Goal: Use online tool/utility: Utilize a website feature to perform a specific function

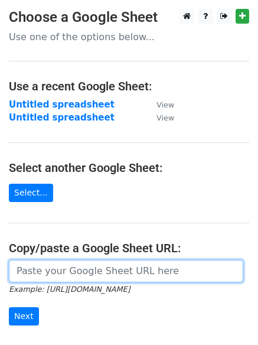
click at [75, 270] on input "url" at bounding box center [126, 271] width 235 height 22
paste input "https://docs.google.com/spreadsheets/d/1Hq0aiBuMlY_2WXI9KAtk0xxBBicx57CTI14DDFA…"
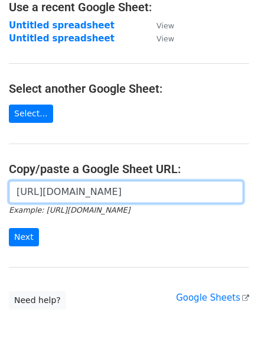
scroll to position [108, 0]
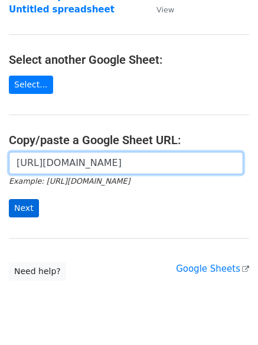
type input "https://docs.google.com/spreadsheets/d/1Hq0aiBuMlY_2WXI9KAtk0xxBBicx57CTI14DDFA…"
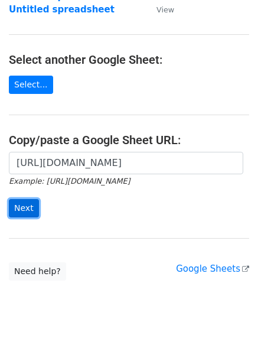
click at [23, 206] on input "Next" at bounding box center [24, 208] width 30 height 18
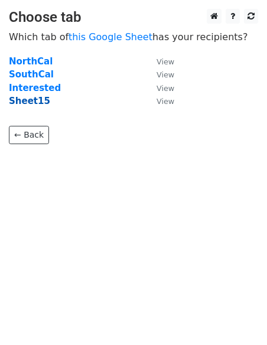
click at [28, 98] on strong "Sheet15" at bounding box center [29, 101] width 41 height 11
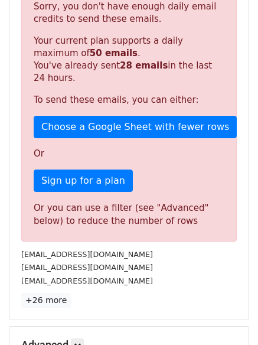
scroll to position [218, 0]
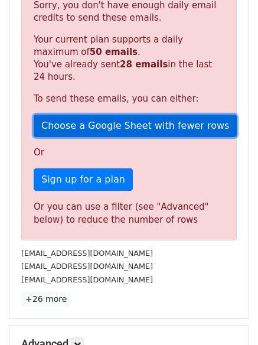
click at [139, 125] on link "Choose a Google Sheet with fewer rows" at bounding box center [135, 126] width 203 height 22
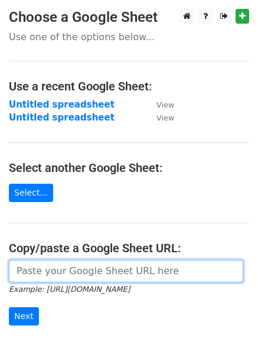
click at [41, 267] on input "url" at bounding box center [126, 271] width 235 height 22
click at [67, 268] on input "url" at bounding box center [126, 271] width 235 height 22
paste input "https://docs.google.com/spreadsheets/d/1Hq0aiBuMlY_2WXI9KAtk0xxBBicx57CTI14DDFA…"
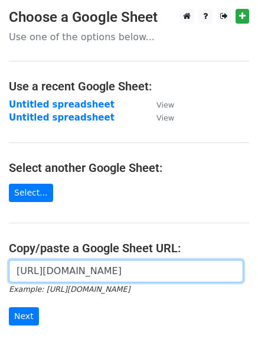
scroll to position [0, 336]
type input "https://docs.google.com/spreadsheets/d/1Hq0aiBuMlY_2WXI9KAtk0xxBBicx57CTI14DDFA…"
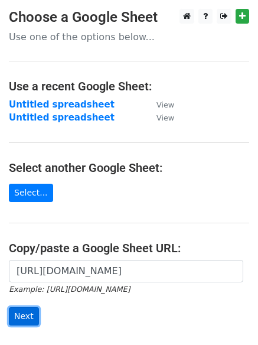
click at [25, 319] on input "Next" at bounding box center [24, 316] width 30 height 18
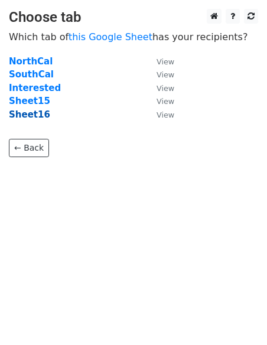
click at [31, 113] on strong "Sheet16" at bounding box center [29, 114] width 41 height 11
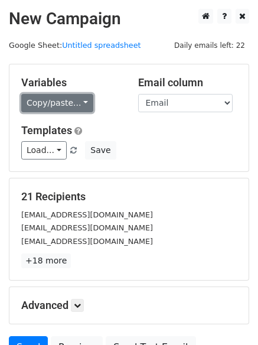
click at [48, 107] on link "Copy/paste..." at bounding box center [57, 103] width 72 height 18
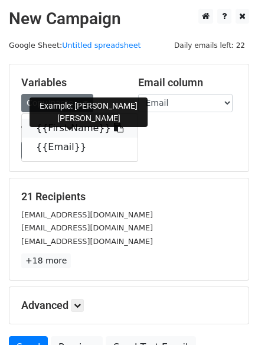
click at [56, 126] on link "{{First Name}}" at bounding box center [80, 128] width 116 height 19
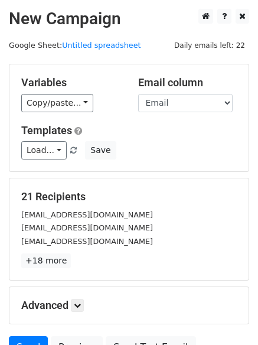
scroll to position [114, 0]
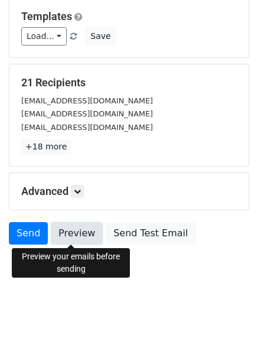
click at [67, 227] on link "Preview" at bounding box center [77, 233] width 52 height 22
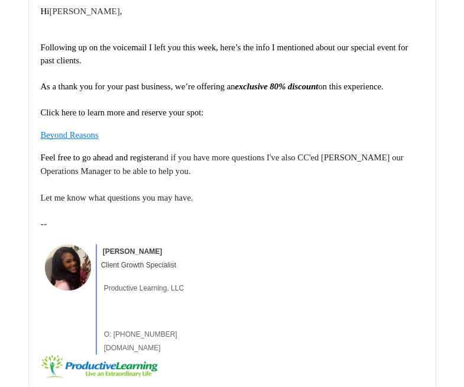
scroll to position [733, 0]
